Goal: Task Accomplishment & Management: Complete application form

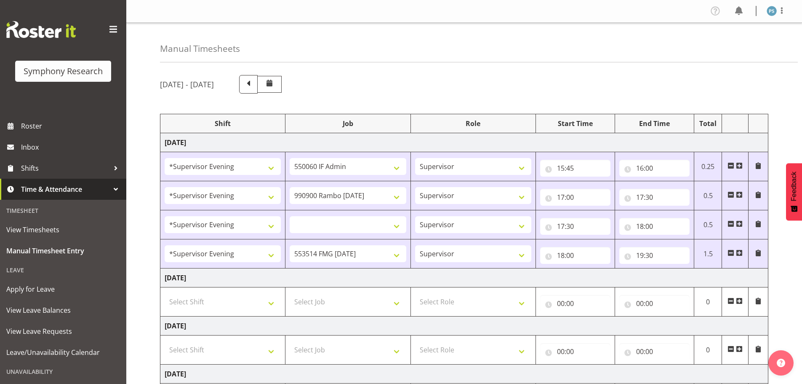
select select "4583"
select select "10732"
select select "4583"
select select
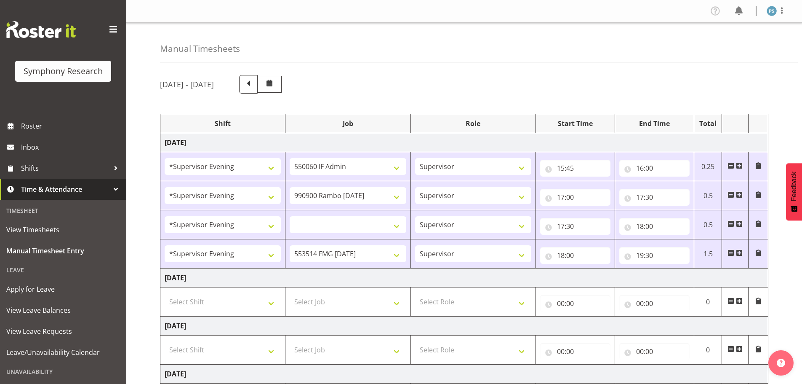
select select "4583"
select select "10730"
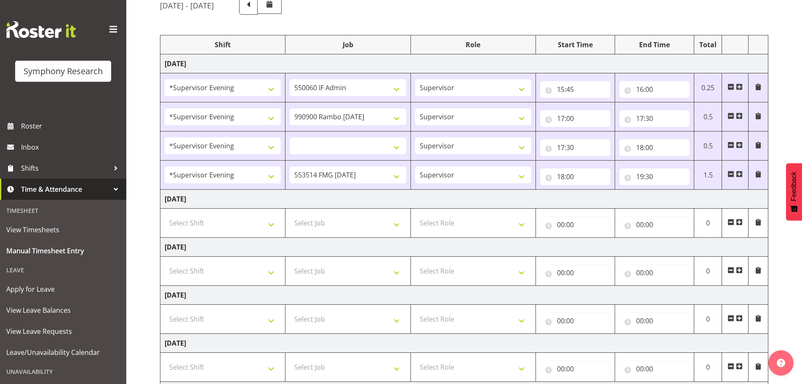
scroll to position [84, 0]
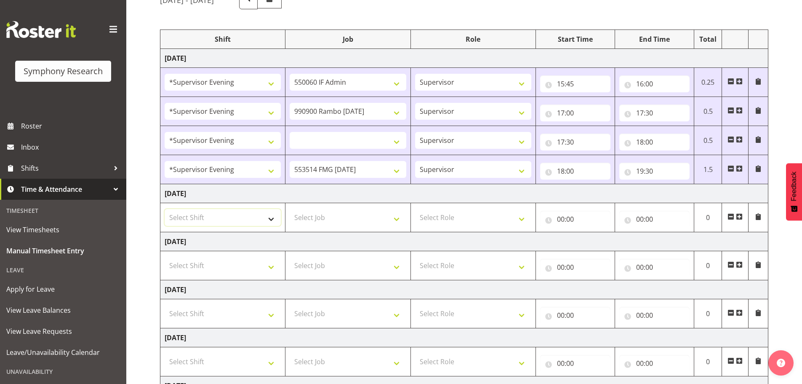
click at [274, 218] on select "Select Shift !!Weekend Residential (Roster IT Shift Label) *Business 9/10am ~ 4…" at bounding box center [223, 217] width 116 height 17
select select "4583"
click at [165, 209] on select "Select Shift !!Weekend Residential (Roster IT Shift Label) *Business 9/10am ~ 4…" at bounding box center [223, 217] width 116 height 17
click at [398, 141] on select "550060 IF Admin 553492 World Poll Aus Wave 2 Main 2025 553493 World Poll NZ Wav…" at bounding box center [348, 140] width 116 height 17
select select "10731"
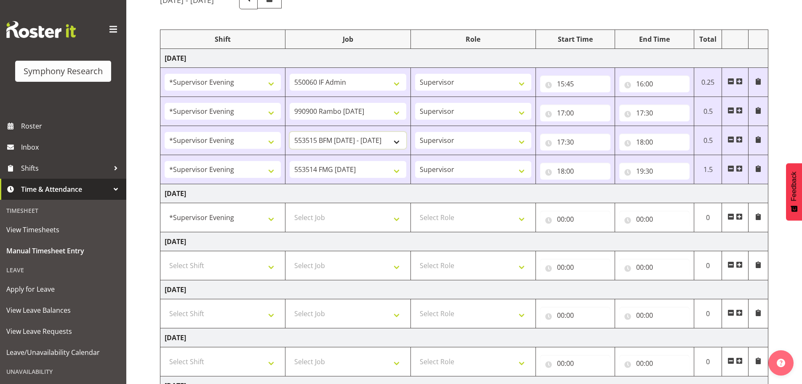
click at [290, 132] on select "550060 IF Admin 553492 World Poll Aus Wave 2 Main 2025 553493 World Poll NZ Wav…" at bounding box center [348, 140] width 116 height 17
click at [395, 220] on select "Select Job 550060 IF Admin 553492 World Poll Aus Wave 2 Main 2025 553493 World …" at bounding box center [348, 217] width 116 height 17
select select "10499"
click at [290, 209] on select "Select Job 550060 IF Admin 553492 World Poll Aus Wave 2 Main 2025 553493 World …" at bounding box center [348, 217] width 116 height 17
click at [523, 219] on select "Select Role Supervisor Briefing Interviewing" at bounding box center [473, 217] width 116 height 17
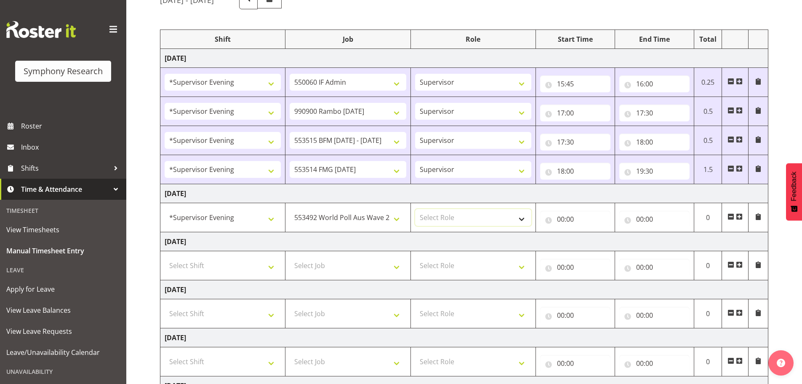
select select "45"
click at [415, 209] on select "Select Role Supervisor Briefing Interviewing" at bounding box center [473, 217] width 116 height 17
click at [563, 218] on input "00:00" at bounding box center [575, 219] width 70 height 17
click at [595, 243] on select "00 01 02 03 04 05 06 07 08 09 10 11 12 13 14 15 16 17 18 19 20 21 22 23" at bounding box center [597, 240] width 19 height 17
select select "16"
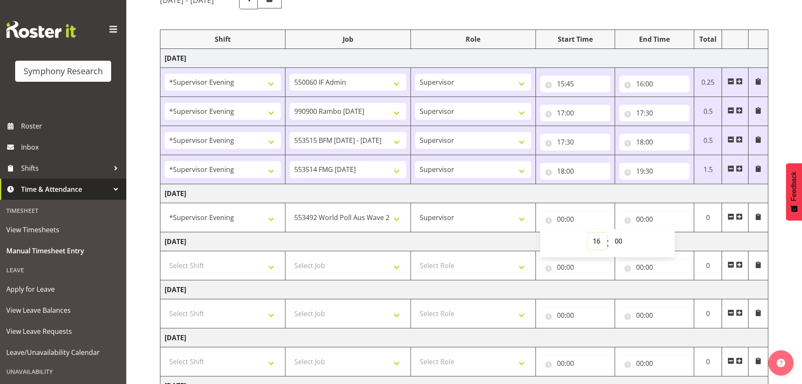
click at [588, 232] on select "00 01 02 03 04 05 06 07 08 09 10 11 12 13 14 15 16 17 18 19 20 21 22 23" at bounding box center [597, 240] width 19 height 17
type input "16:00"
click at [615, 240] on select "00 01 02 03 04 05 06 07 08 09 10 11 12 13 14 15 16 17 18 19 20 21 22 23 24 25 2…" at bounding box center [619, 240] width 19 height 17
select select "30"
click at [610, 232] on select "00 01 02 03 04 05 06 07 08 09 10 11 12 13 14 15 16 17 18 19 20 21 22 23 24 25 2…" at bounding box center [619, 240] width 19 height 17
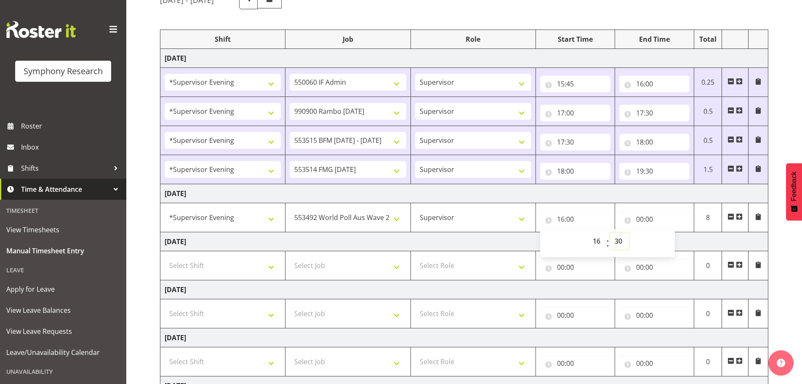
type input "16:30"
click at [641, 216] on input "00:00" at bounding box center [654, 219] width 70 height 17
click at [679, 241] on select "00 01 02 03 04 05 06 07 08 09 10 11 12 13 14 15 16 17 18 19 20 21 22 23" at bounding box center [676, 240] width 19 height 17
select select "23"
click at [667, 232] on select "00 01 02 03 04 05 06 07 08 09 10 11 12 13 14 15 16 17 18 19 20 21 22 23" at bounding box center [676, 240] width 19 height 17
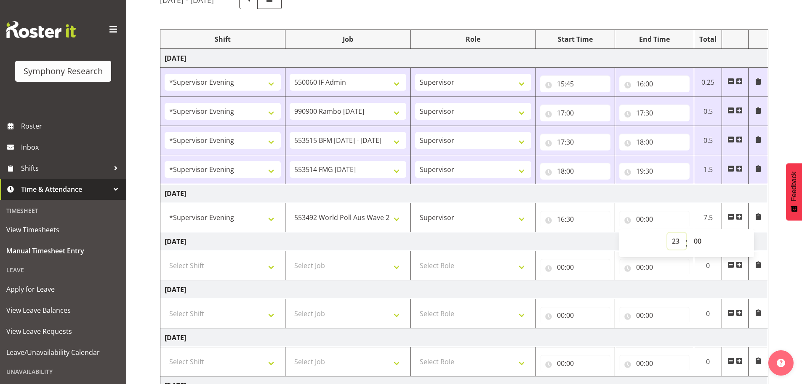
type input "23:00"
click at [696, 239] on select "00 01 02 03 04 05 06 07 08 09 10 11 12 13 14 15 16 17 18 19 20 21 22 23 24 25 2…" at bounding box center [698, 240] width 19 height 17
select select "15"
click at [689, 232] on select "00 01 02 03 04 05 06 07 08 09 10 11 12 13 14 15 16 17 18 19 20 21 22 23 24 25 2…" at bounding box center [698, 240] width 19 height 17
type input "23:15"
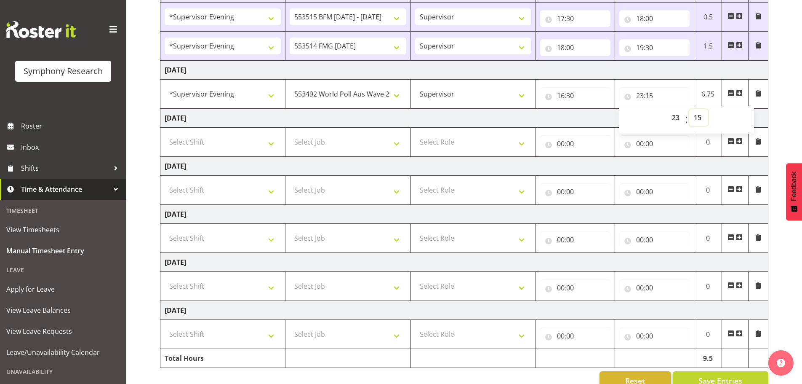
scroll to position [226, 0]
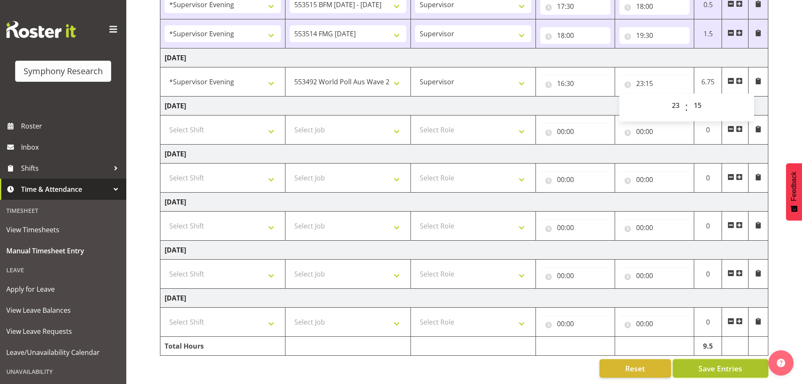
click at [726, 363] on span "Save Entries" at bounding box center [721, 368] width 44 height 11
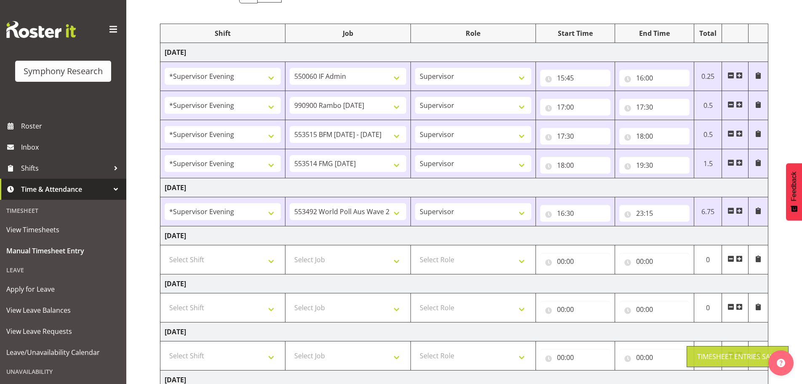
scroll to position [0, 0]
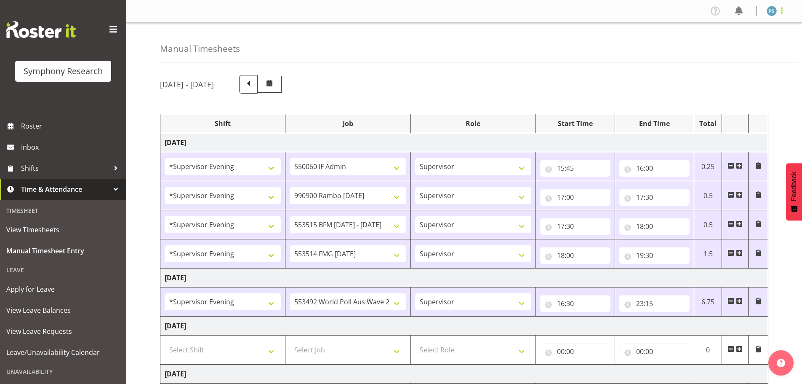
click at [779, 14] on span at bounding box center [782, 10] width 10 height 10
click at [753, 42] on link "Log Out" at bounding box center [746, 44] width 81 height 15
